Goal: Find specific page/section: Find specific page/section

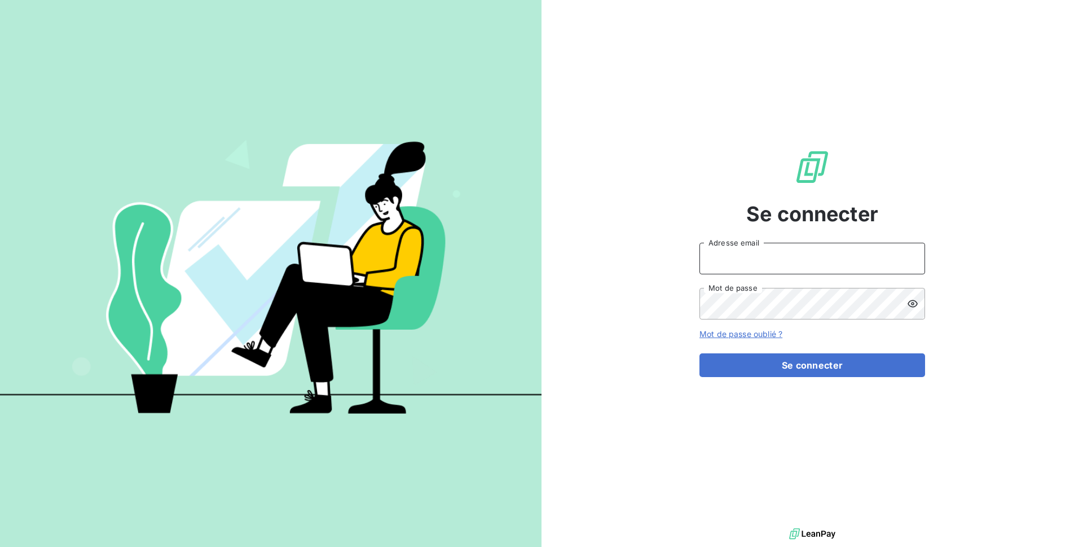
click at [760, 261] on input "Adresse email" at bounding box center [813, 259] width 226 height 32
click at [917, 305] on icon at bounding box center [913, 303] width 10 height 7
click at [917, 305] on icon at bounding box center [913, 304] width 10 height 8
click at [917, 305] on icon at bounding box center [913, 303] width 10 height 7
click at [917, 305] on icon at bounding box center [912, 303] width 11 height 11
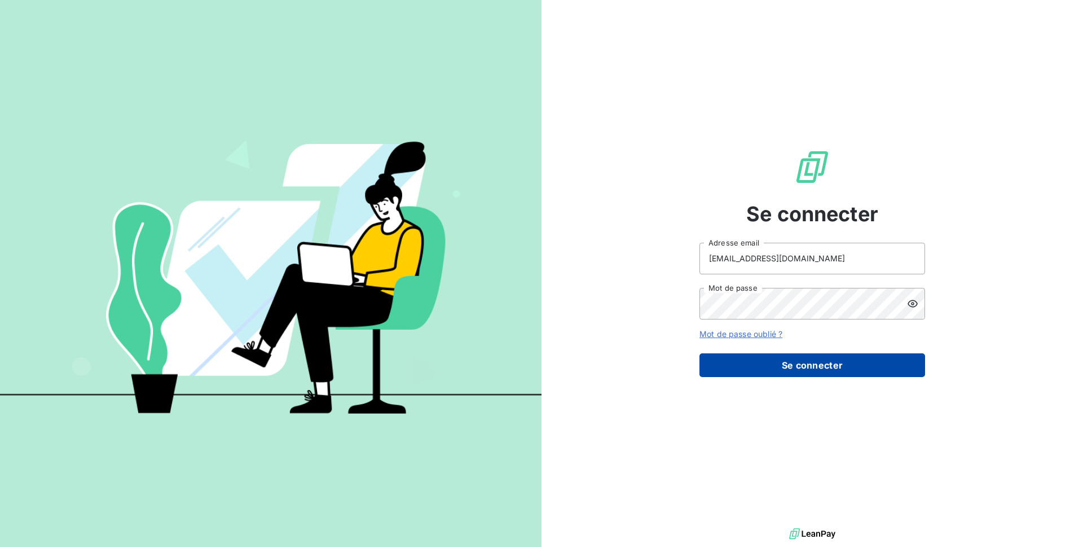
click at [885, 364] on button "Se connecter" at bounding box center [813, 365] width 226 height 24
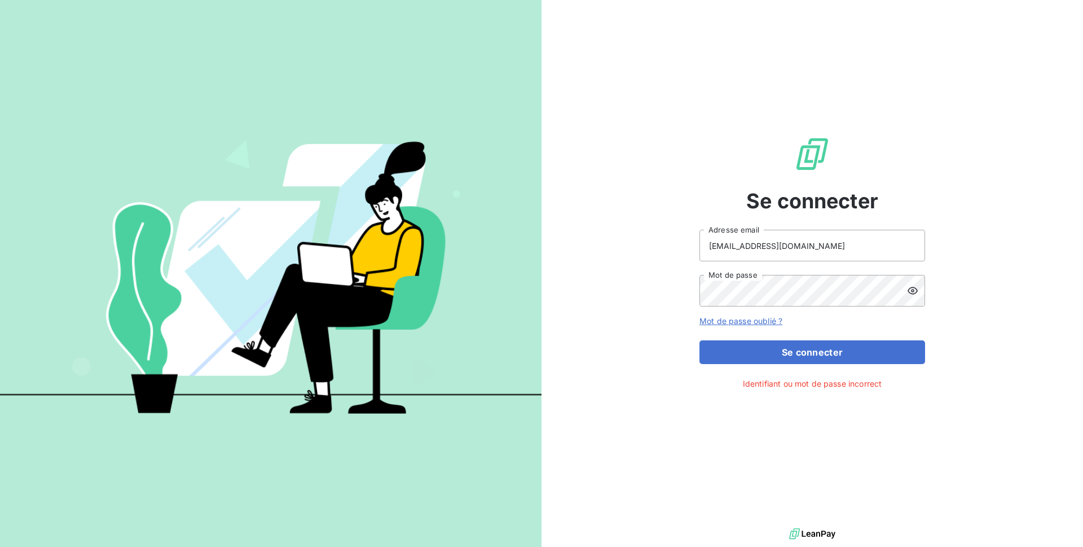
click at [912, 291] on icon at bounding box center [912, 290] width 11 height 11
click at [869, 349] on button "Se connecter" at bounding box center [813, 352] width 226 height 24
click at [823, 353] on button "Se connecter" at bounding box center [813, 352] width 226 height 24
click at [800, 351] on button "Se connecter" at bounding box center [813, 352] width 226 height 24
click at [809, 246] on input "[EMAIL_ADDRESS][DOMAIN_NAME]" at bounding box center [813, 246] width 226 height 32
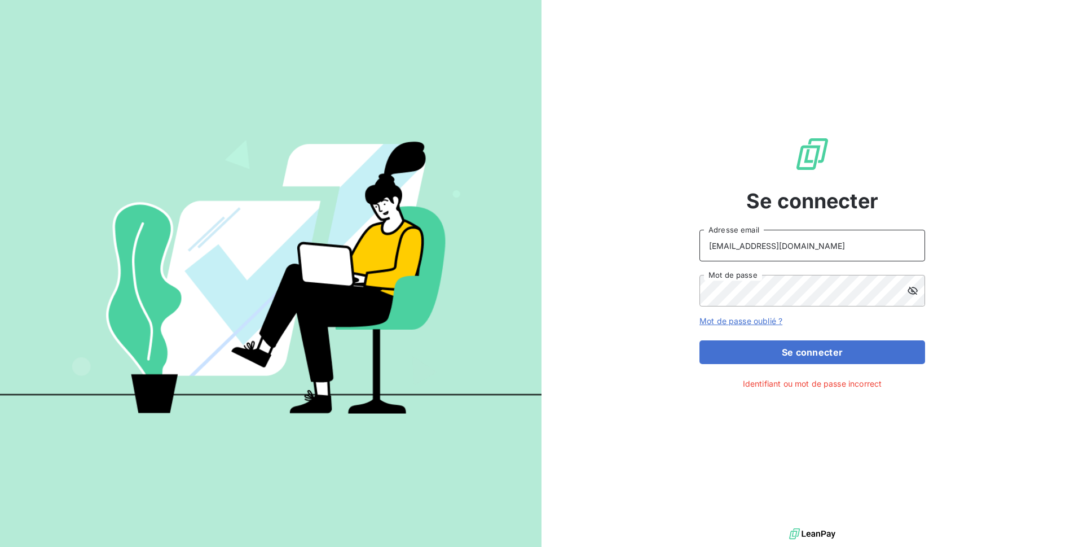
click at [809, 246] on input "[EMAIL_ADDRESS][DOMAIN_NAME]" at bounding box center [813, 246] width 226 height 32
click at [729, 245] on input "[EMAIL_ADDRESS][DOMAIN_NAME]" at bounding box center [813, 246] width 226 height 32
click at [734, 244] on input "[EMAIL_ADDRESS][DOMAIN_NAME]" at bounding box center [813, 246] width 226 height 32
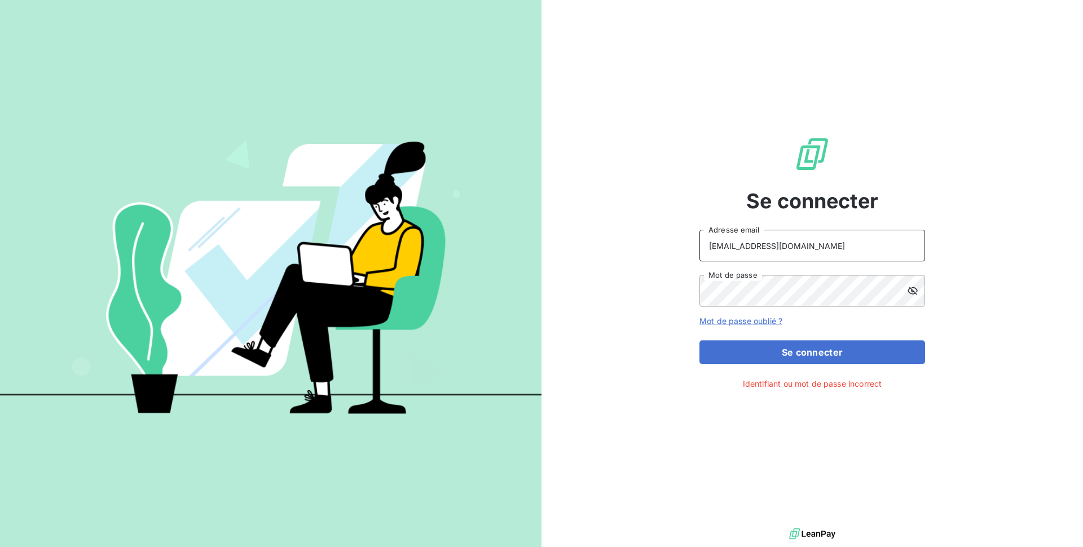
type input "[EMAIL_ADDRESS][DOMAIN_NAME]"
click at [739, 341] on button "Se connecter" at bounding box center [813, 352] width 226 height 24
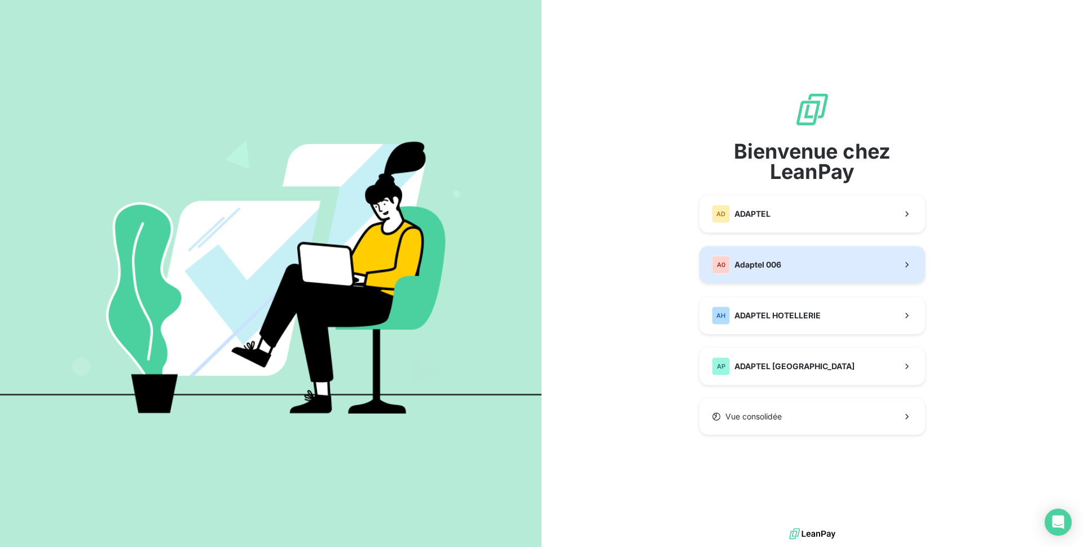
click at [814, 267] on button "A0 Adaptel 006" at bounding box center [813, 264] width 226 height 37
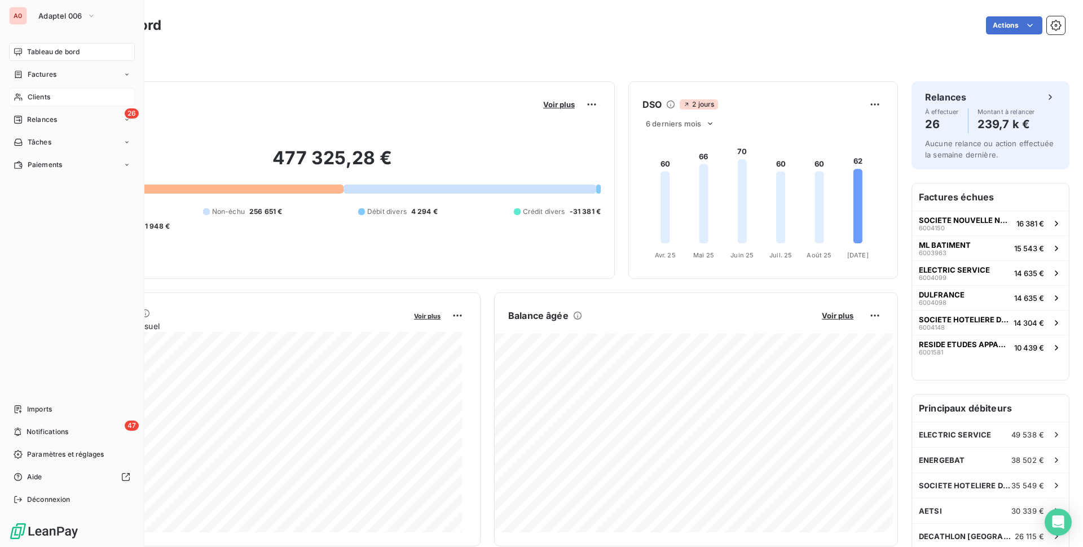
click at [49, 98] on span "Clients" at bounding box center [39, 97] width 23 height 10
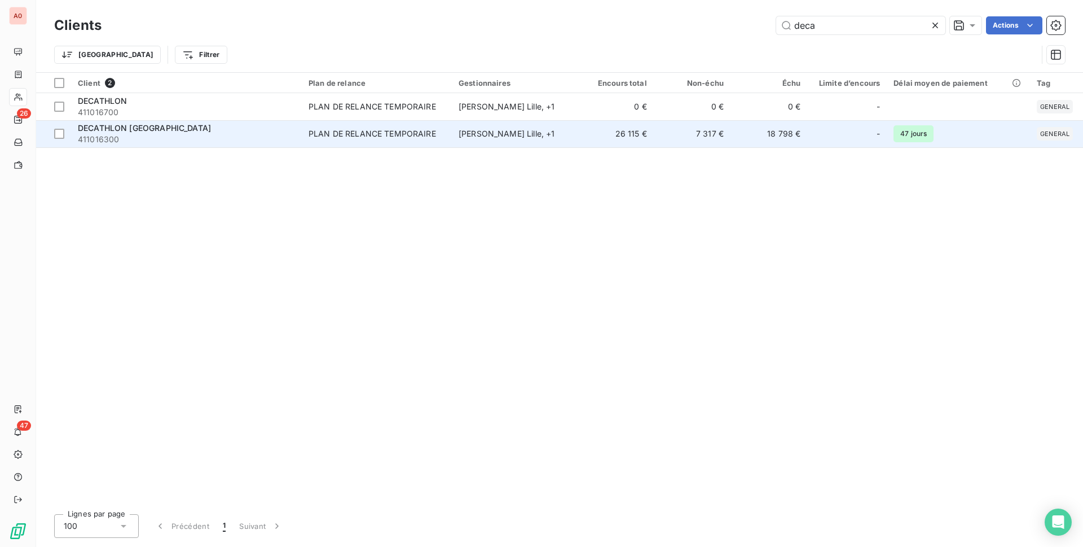
type input "deca"
click at [132, 126] on span "DECATHLON [GEOGRAPHIC_DATA]" at bounding box center [144, 128] width 133 height 10
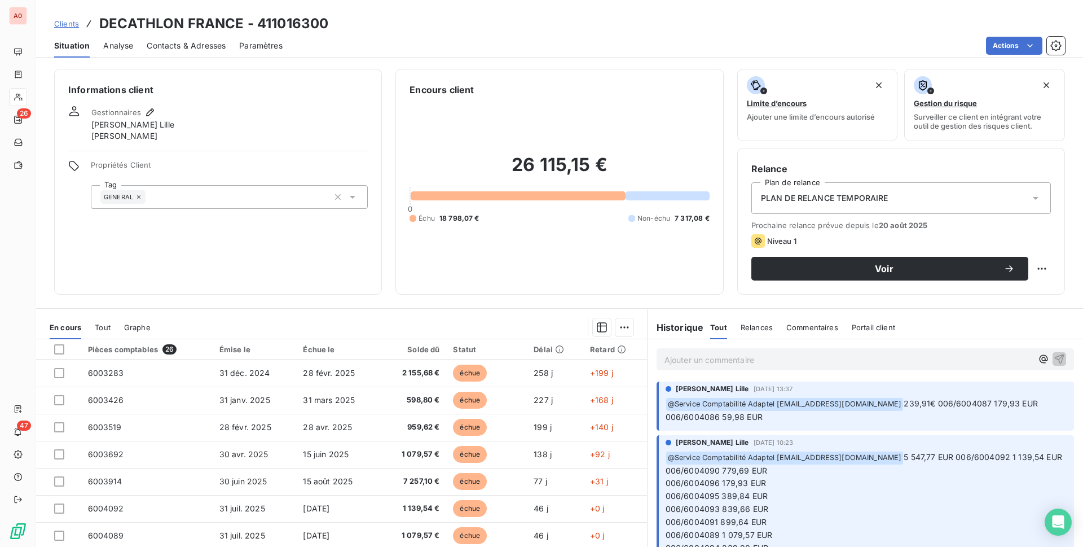
click at [880, 476] on p "﻿ @ Service Comptabilité Adaptel [EMAIL_ADDRESS][DOMAIN_NAME] 5 547,77 EUR 006/…" at bounding box center [867, 503] width 402 height 104
click at [850, 484] on p "﻿ @ Service Comptabilité Adaptel [EMAIL_ADDRESS][DOMAIN_NAME] 5 547,77 EUR 006/…" at bounding box center [867, 503] width 402 height 104
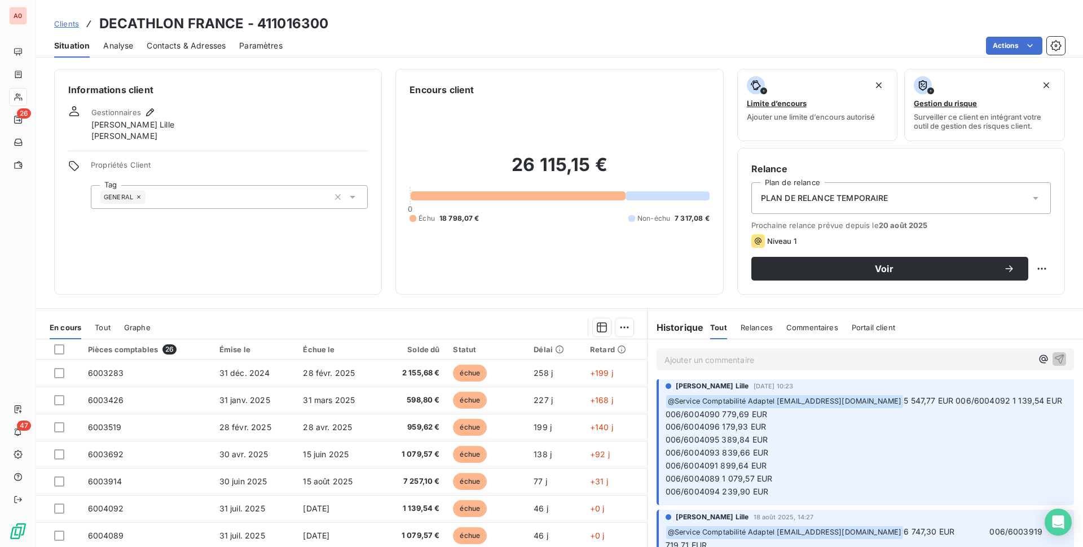
scroll to position [62, 0]
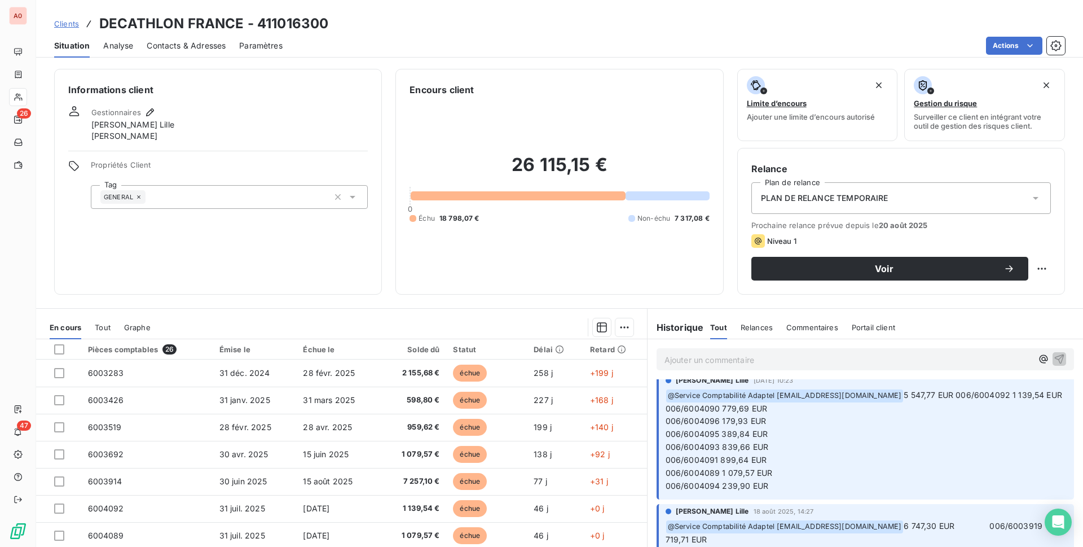
click at [904, 393] on span "5 547,77 EUR 006/6004092 1 139,54 EUR" at bounding box center [983, 395] width 159 height 10
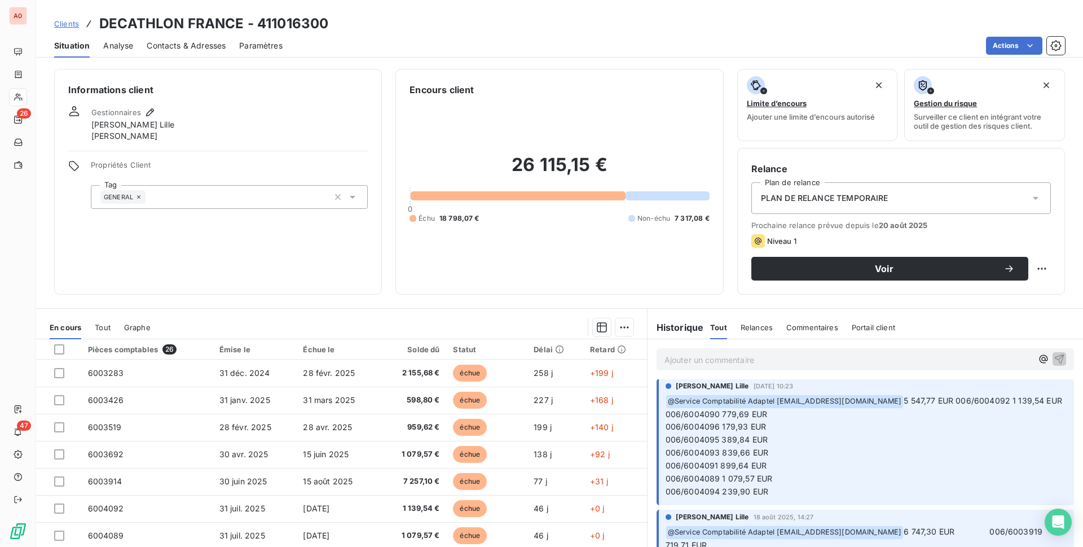
scroll to position [0, 0]
